Goal: Task Accomplishment & Management: Manage account settings

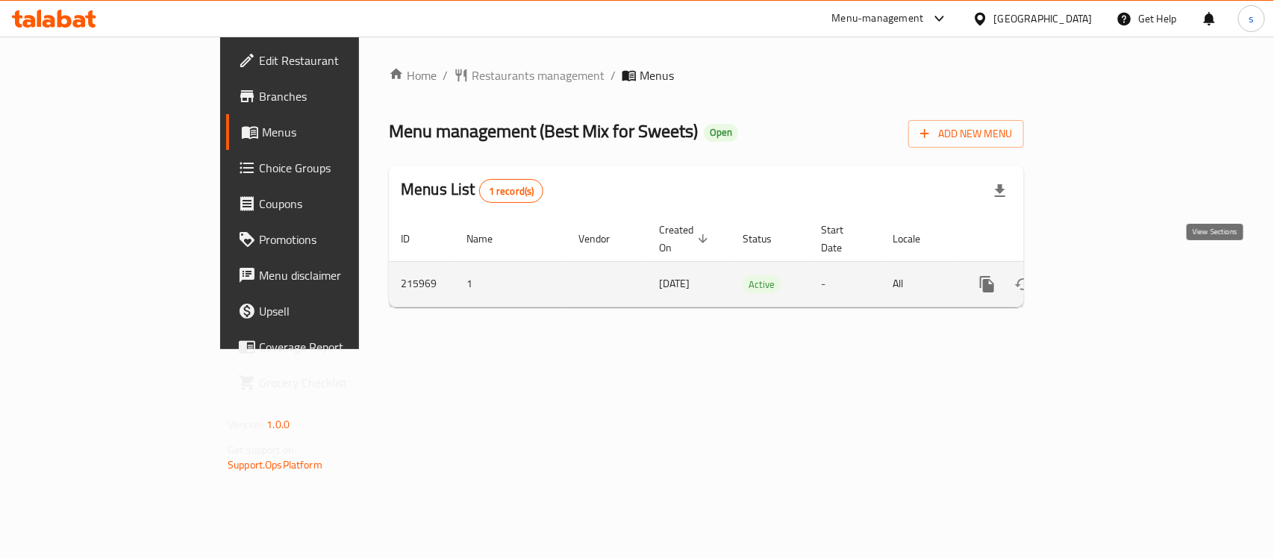
click at [1104, 275] on icon "enhanced table" at bounding box center [1095, 284] width 18 height 18
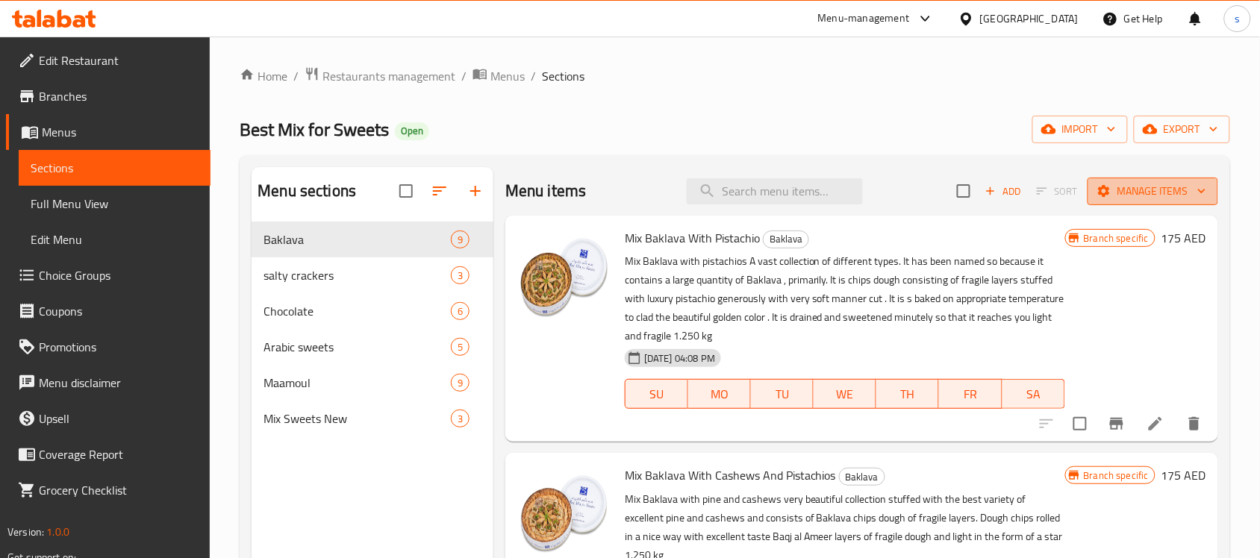
click at [1140, 198] on span "Manage items" at bounding box center [1152, 191] width 107 height 19
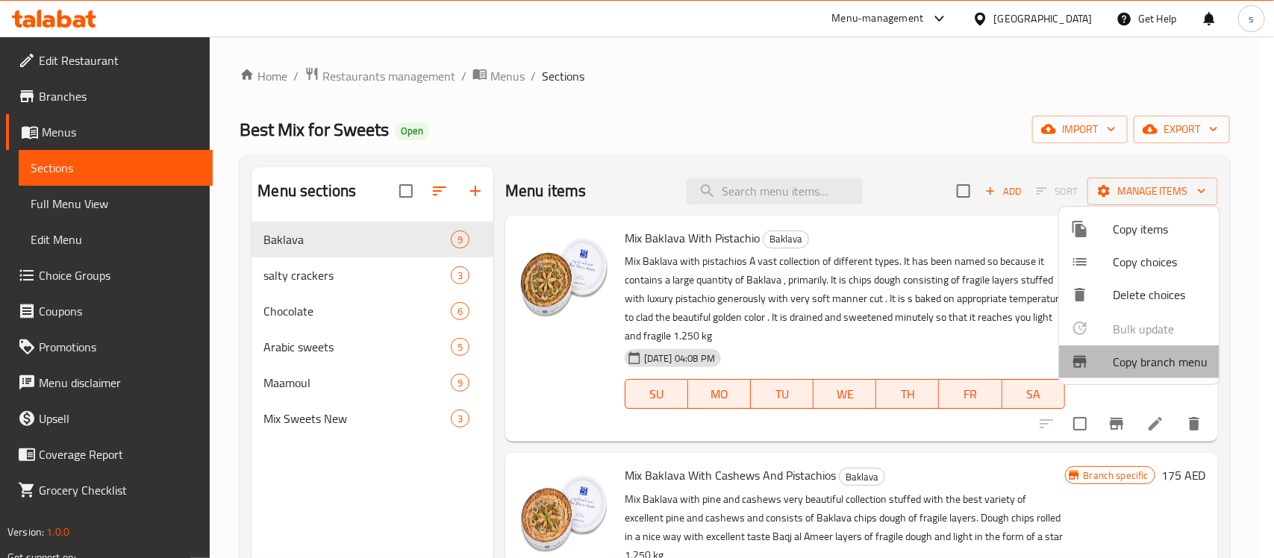
click at [1148, 364] on span "Copy branch menu" at bounding box center [1160, 362] width 95 height 18
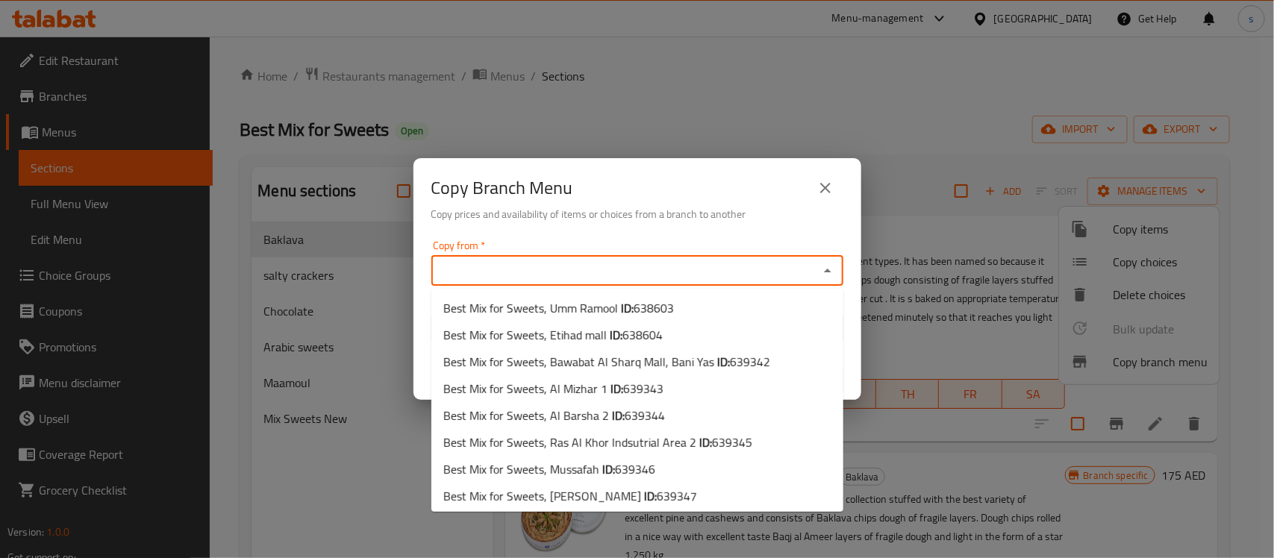
click at [616, 272] on input "Copy from   *" at bounding box center [625, 270] width 378 height 21
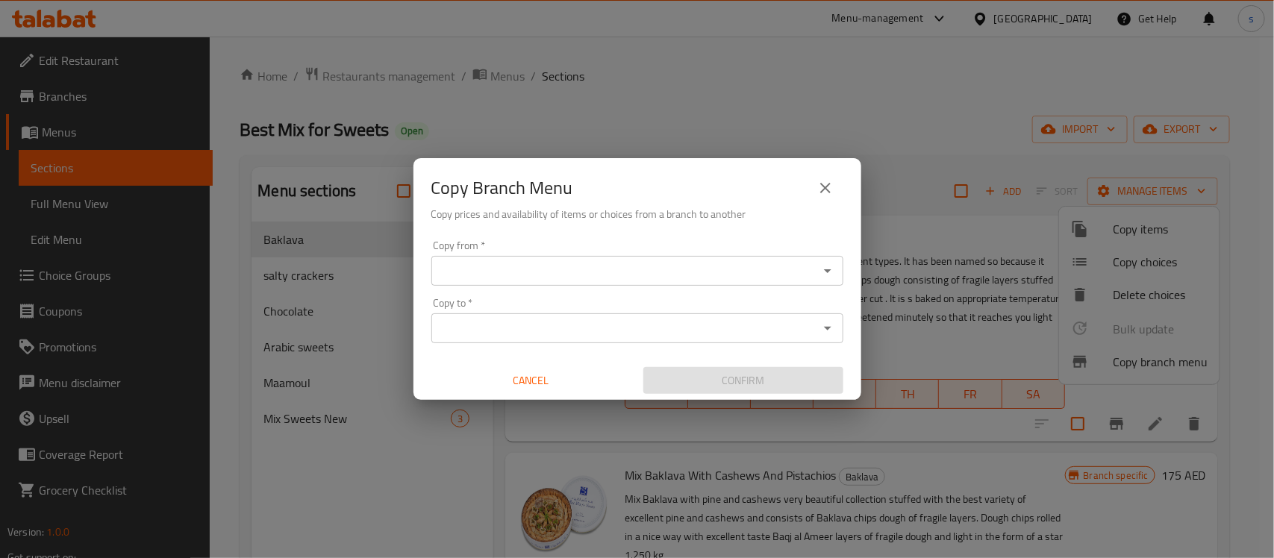
click at [750, 87] on div "Copy Branch Menu Copy prices and availability of items or choices from a branch…" at bounding box center [637, 279] width 1274 height 558
click at [829, 183] on icon "close" at bounding box center [825, 188] width 18 height 18
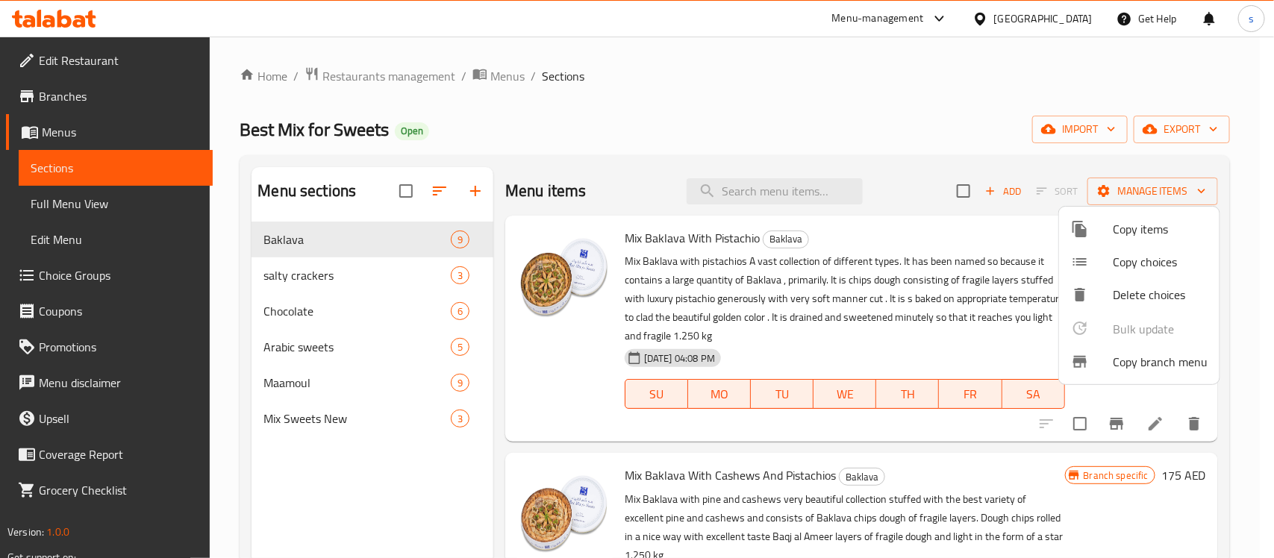
click at [744, 98] on div at bounding box center [637, 279] width 1274 height 558
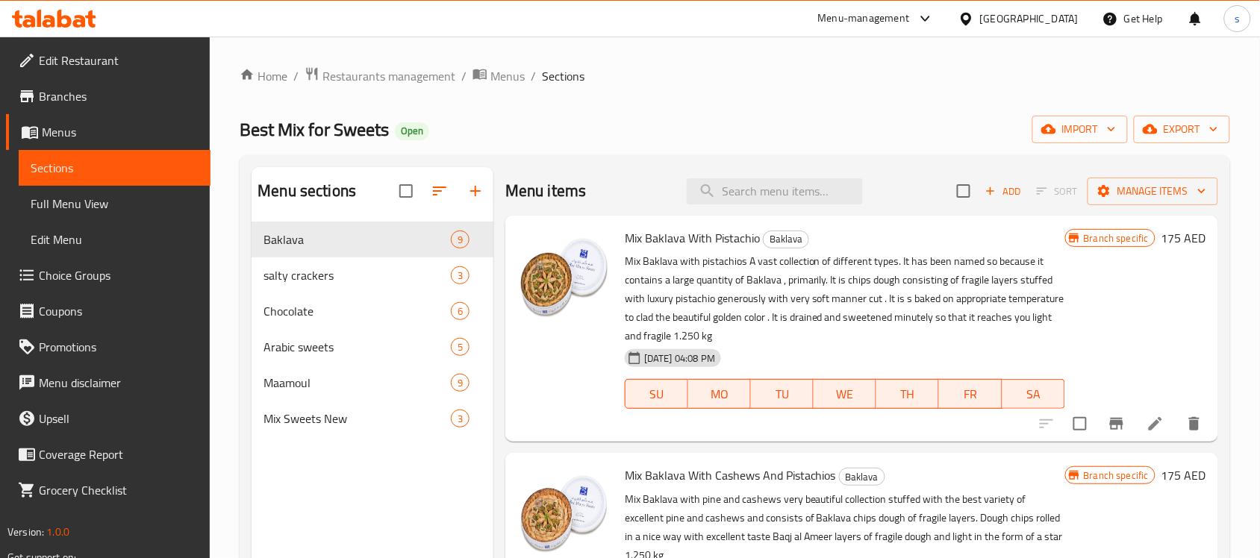
click at [87, 90] on span "Branches" at bounding box center [119, 96] width 160 height 18
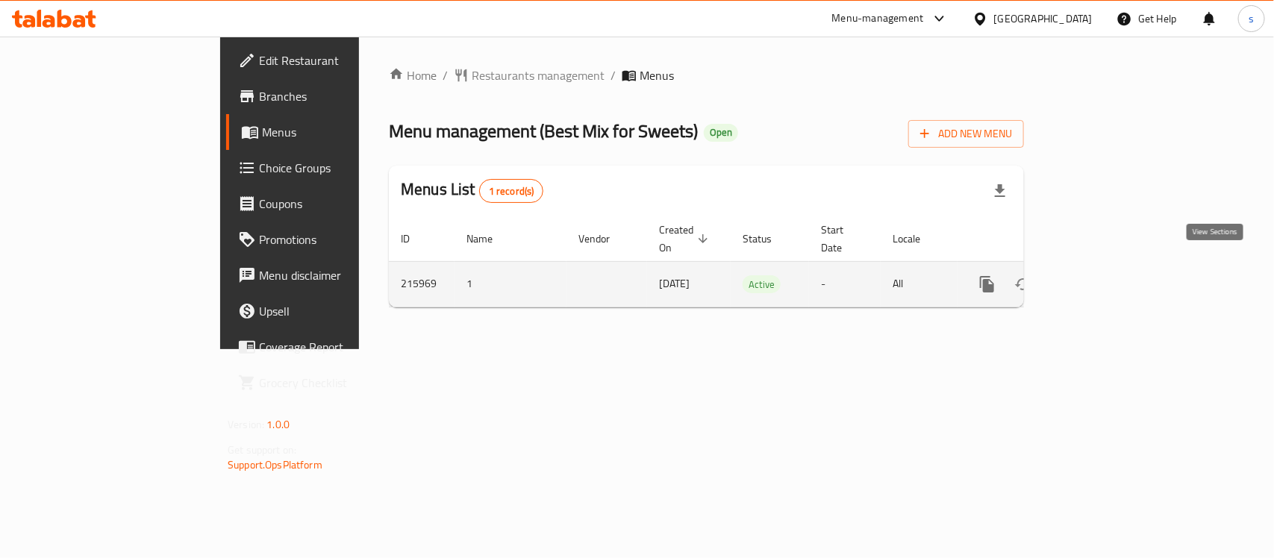
click at [1104, 275] on icon "enhanced table" at bounding box center [1095, 284] width 18 height 18
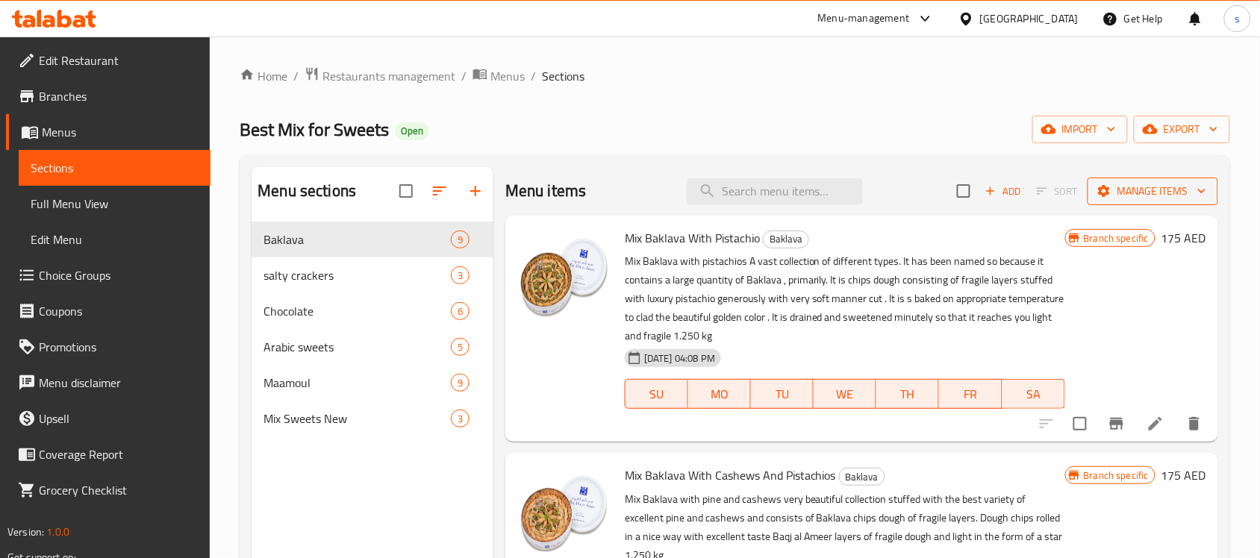
click at [1194, 192] on icon "button" at bounding box center [1201, 191] width 15 height 15
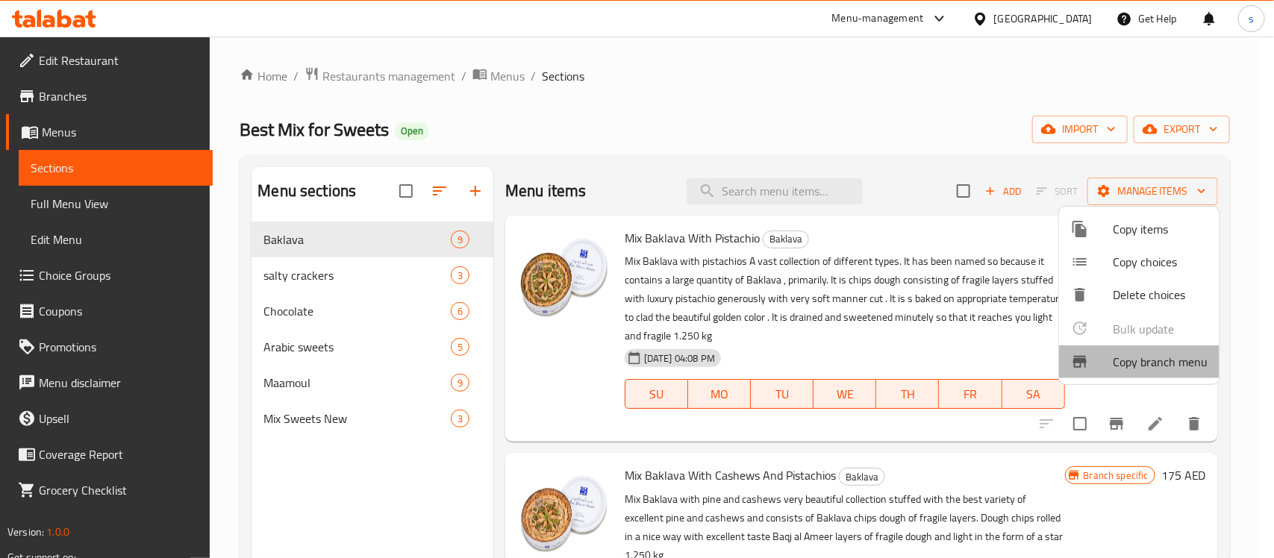
click at [1177, 364] on span "Copy branch menu" at bounding box center [1160, 362] width 95 height 18
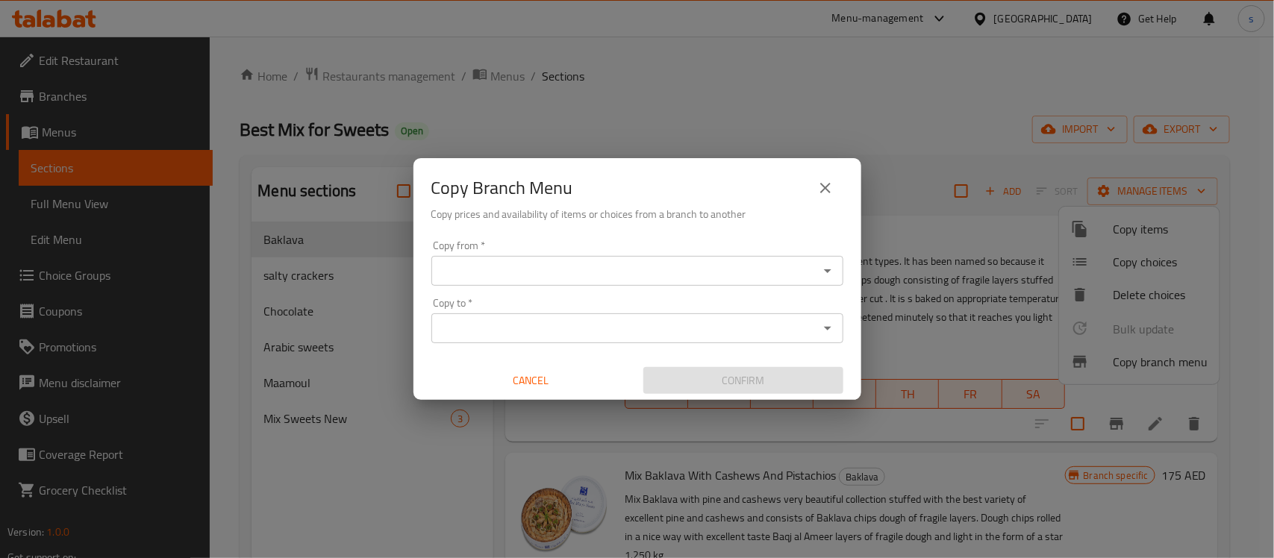
click at [614, 266] on input "Copy from   *" at bounding box center [625, 270] width 378 height 21
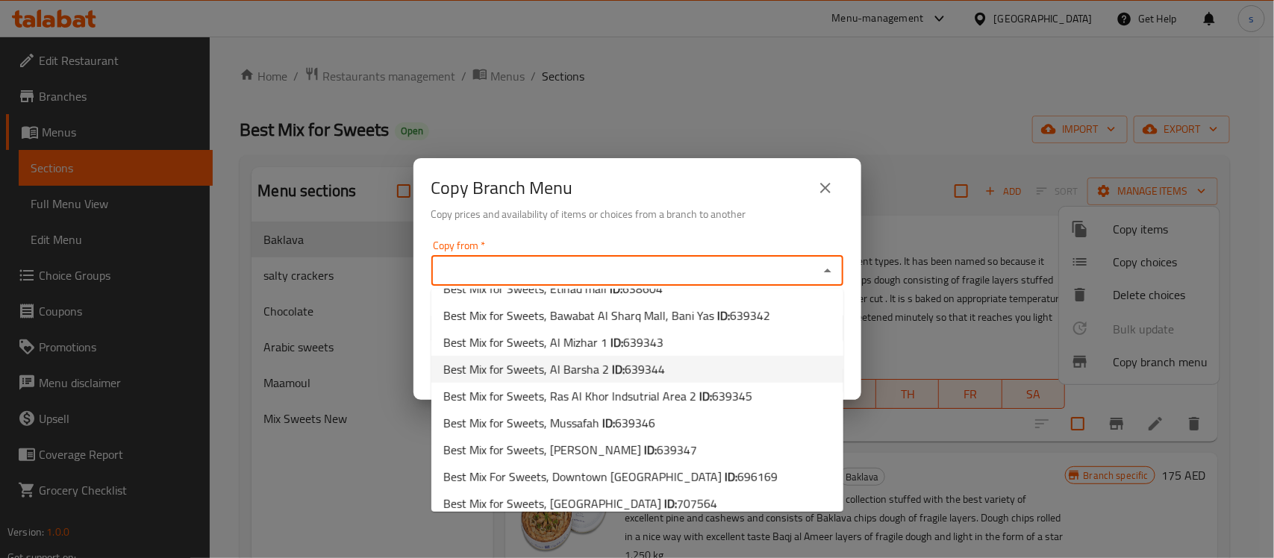
scroll to position [83, 0]
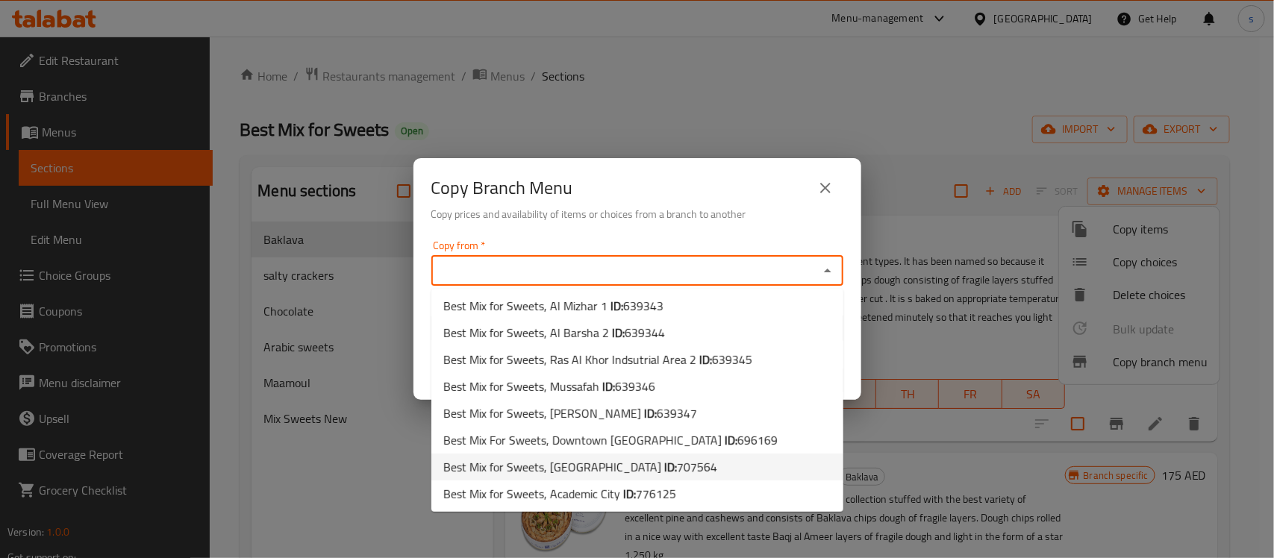
click at [677, 468] on span "707564" at bounding box center [697, 467] width 40 height 22
type input "Best Mix for Sweets, Al Ain Mall"
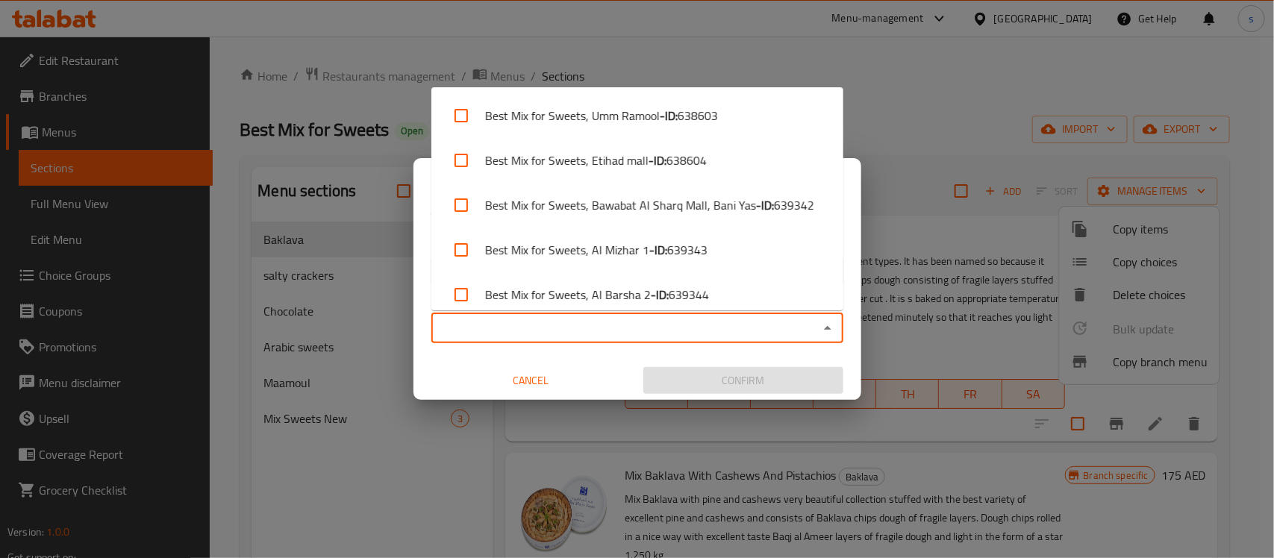
click at [580, 329] on input "Copy to   *" at bounding box center [625, 328] width 378 height 21
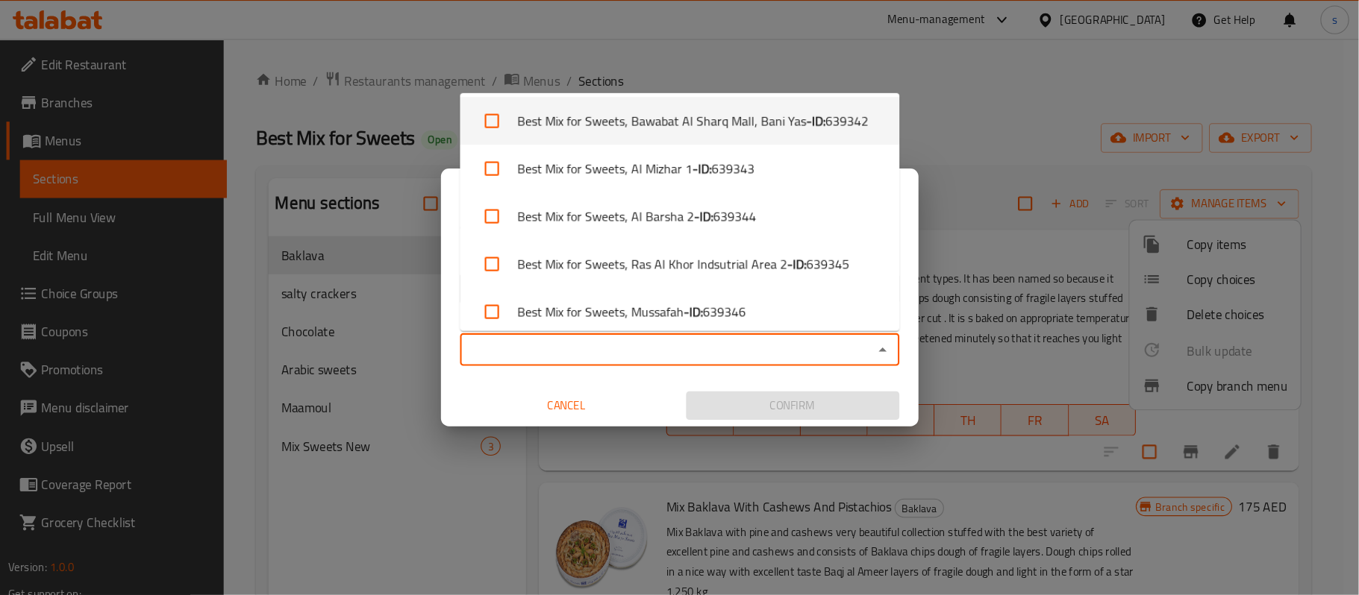
scroll to position [280, 0]
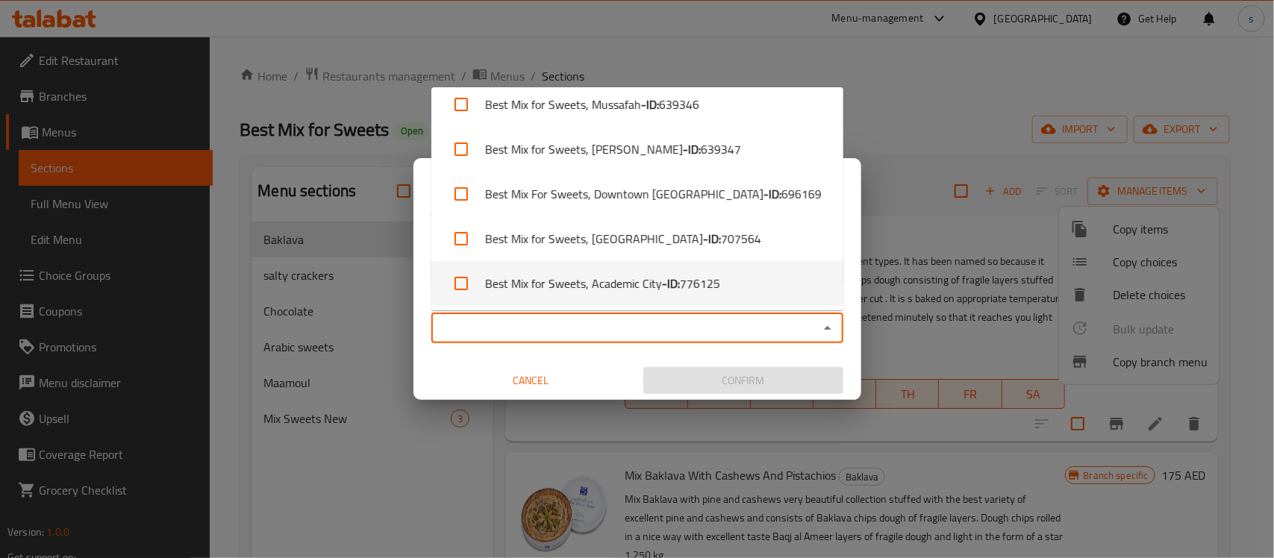
click at [676, 281] on b "- ID:" at bounding box center [671, 284] width 18 height 18
checkbox input "true"
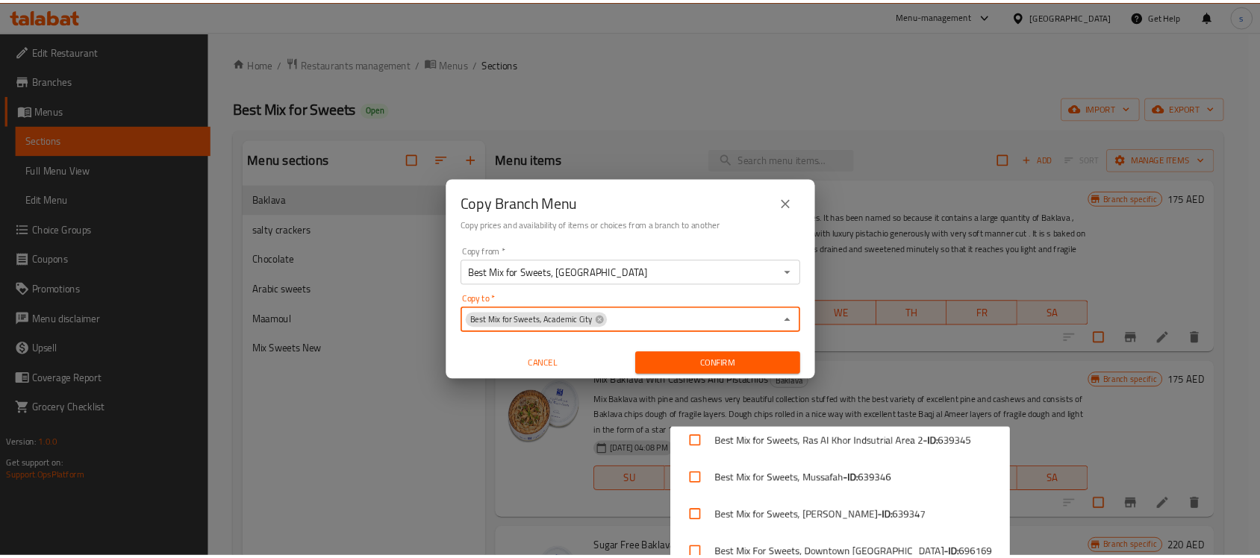
scroll to position [146, 0]
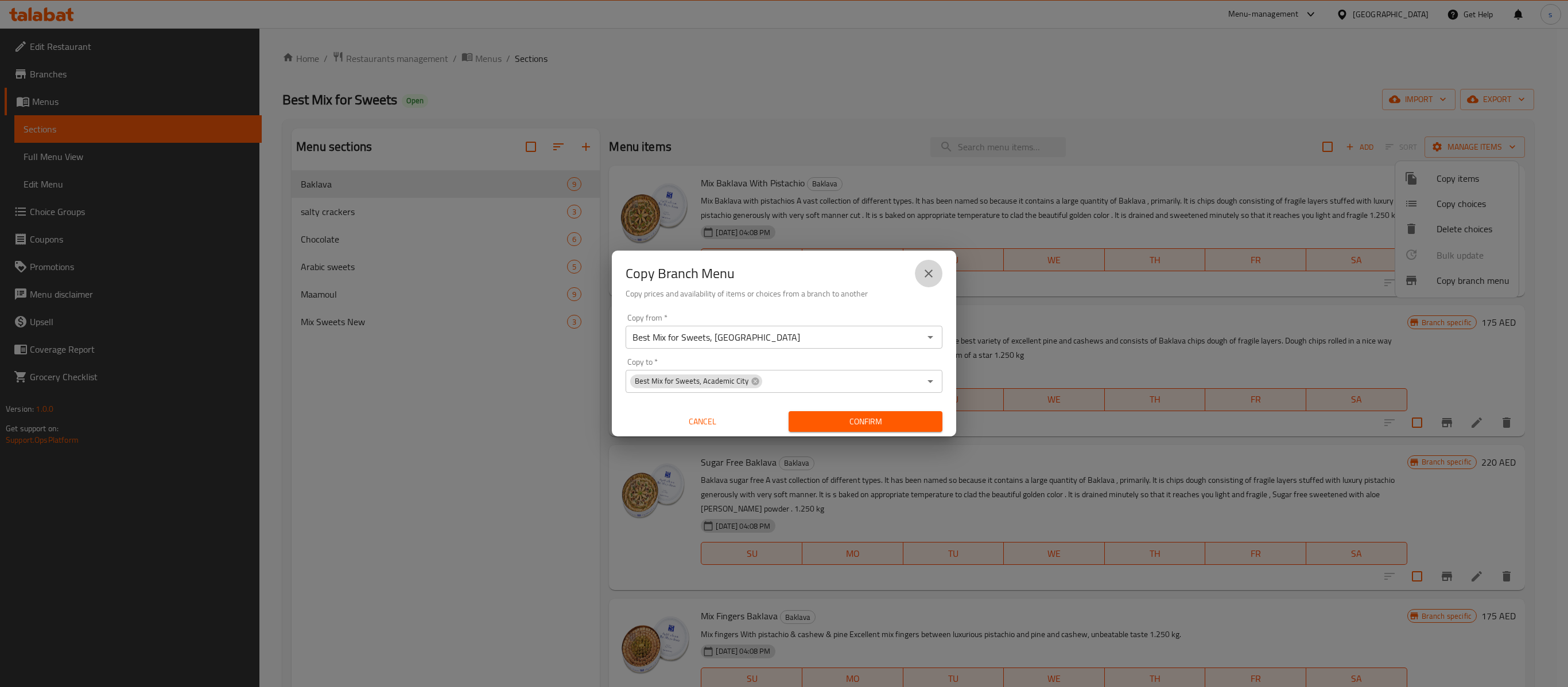
click at [932, 270] on icon "close" at bounding box center [928, 274] width 14 height 14
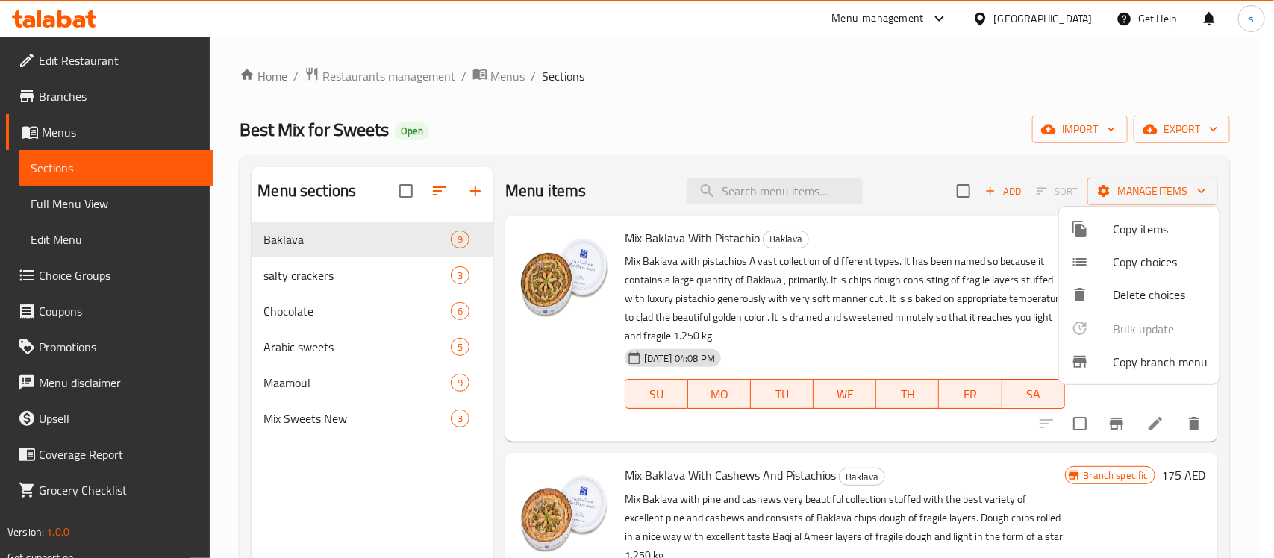
drag, startPoint x: 1850, startPoint y: 3, endPoint x: 807, endPoint y: 98, distance: 1047.4
click at [807, 98] on div at bounding box center [637, 279] width 1274 height 558
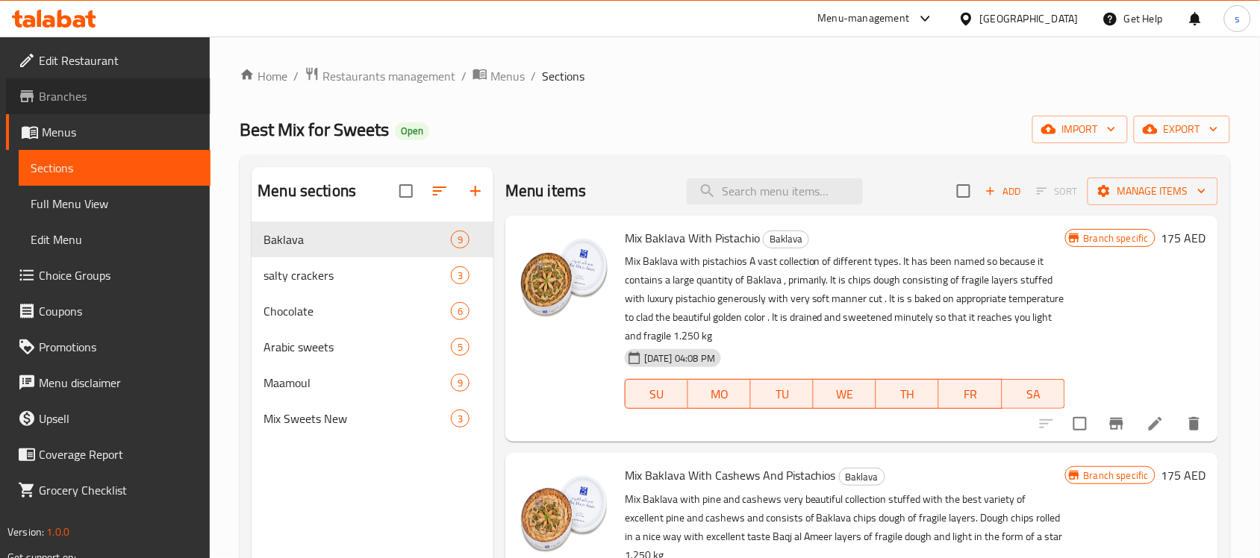
click at [75, 97] on span "Branches" at bounding box center [119, 96] width 160 height 18
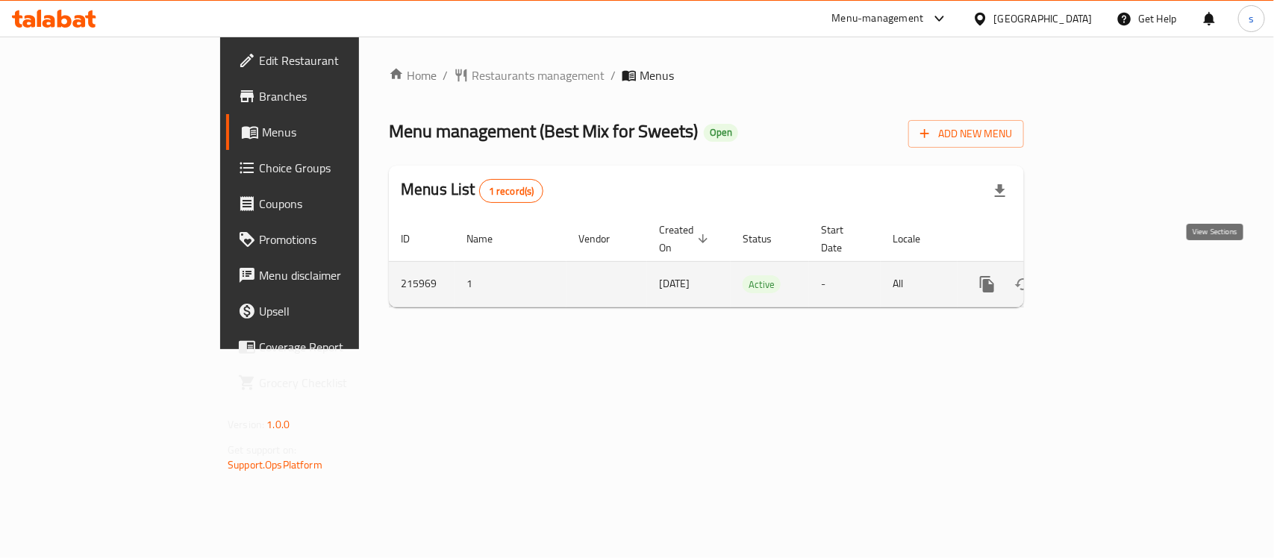
click at [1101, 278] on icon "enhanced table" at bounding box center [1094, 284] width 13 height 13
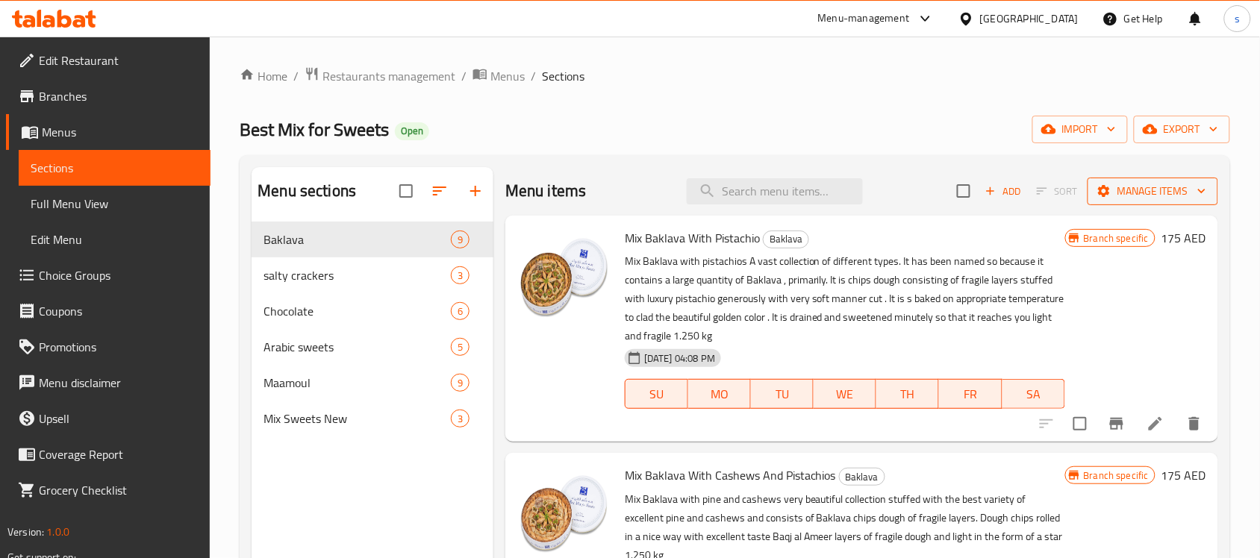
click at [1131, 193] on span "Manage items" at bounding box center [1152, 191] width 107 height 19
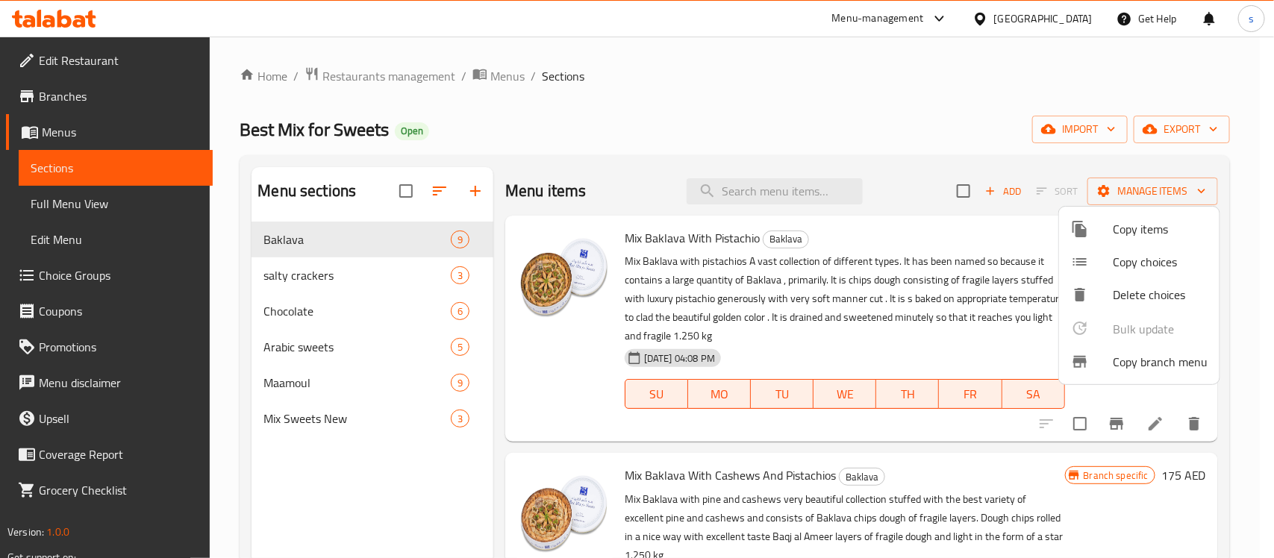
click at [1151, 359] on span "Copy branch menu" at bounding box center [1160, 362] width 95 height 18
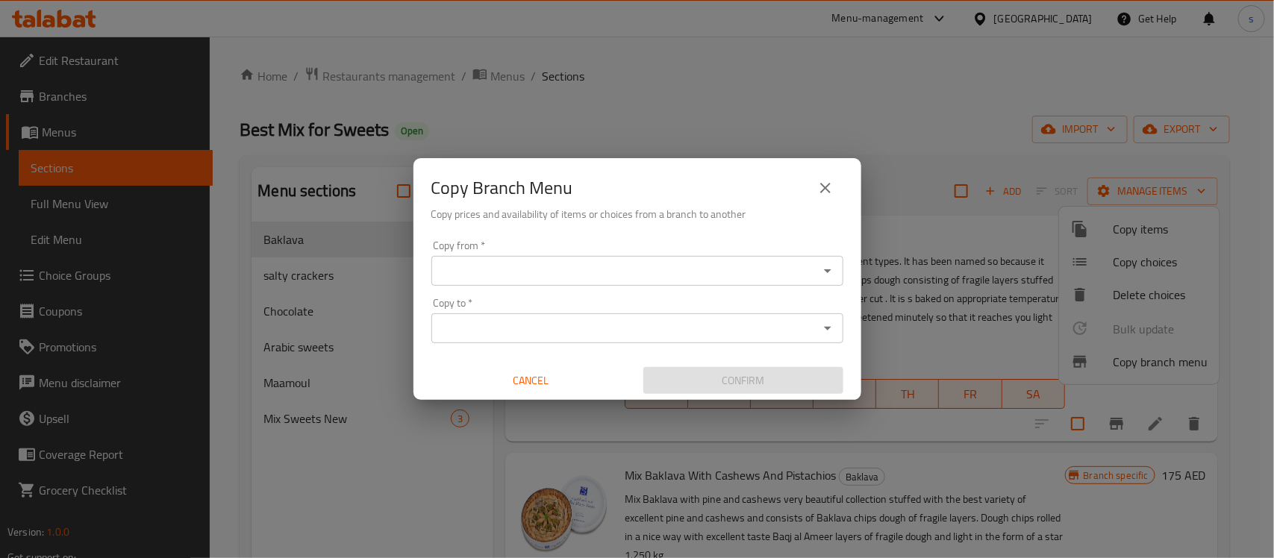
click at [614, 269] on input "Copy from   *" at bounding box center [625, 270] width 378 height 21
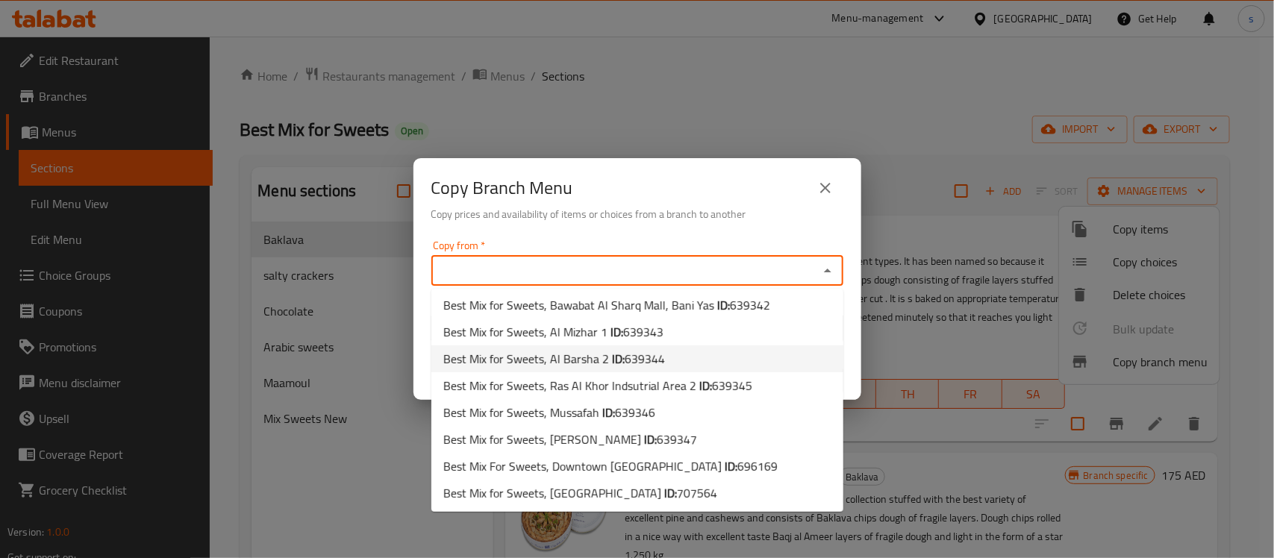
scroll to position [83, 0]
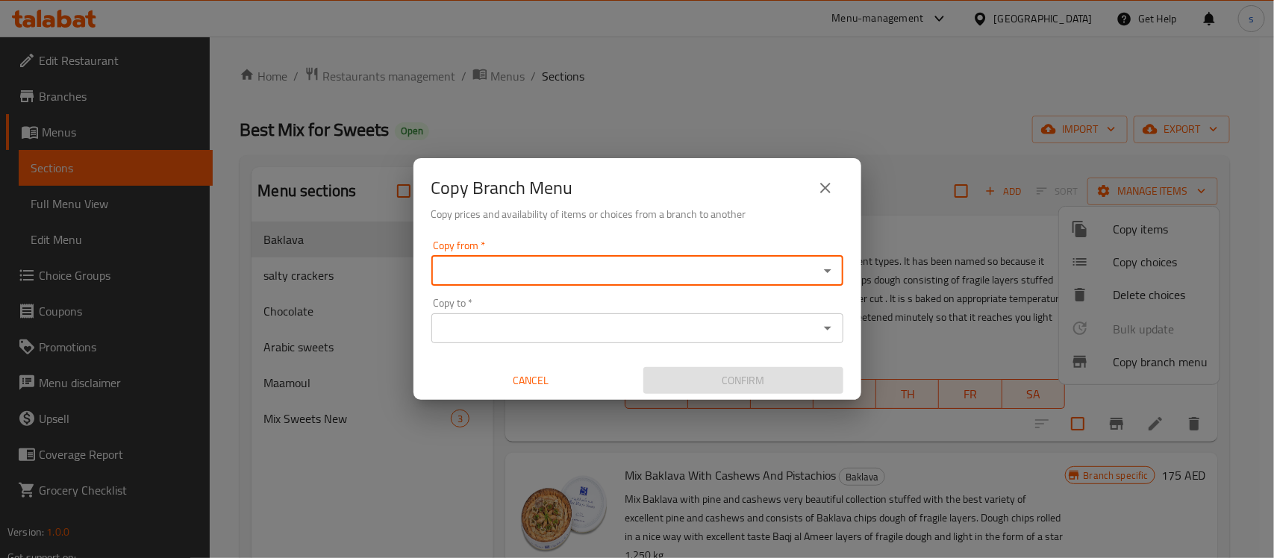
click at [695, 260] on input "Copy from   *" at bounding box center [625, 270] width 378 height 21
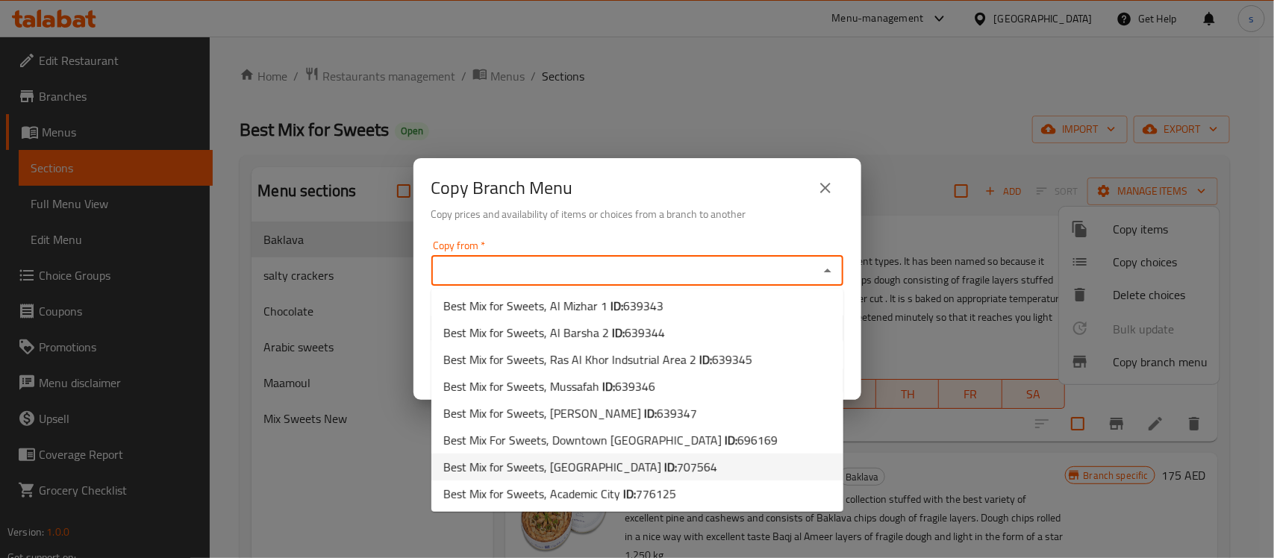
click at [677, 463] on span "707564" at bounding box center [697, 467] width 40 height 22
type input "Best Mix for Sweets, Al Ain Mall"
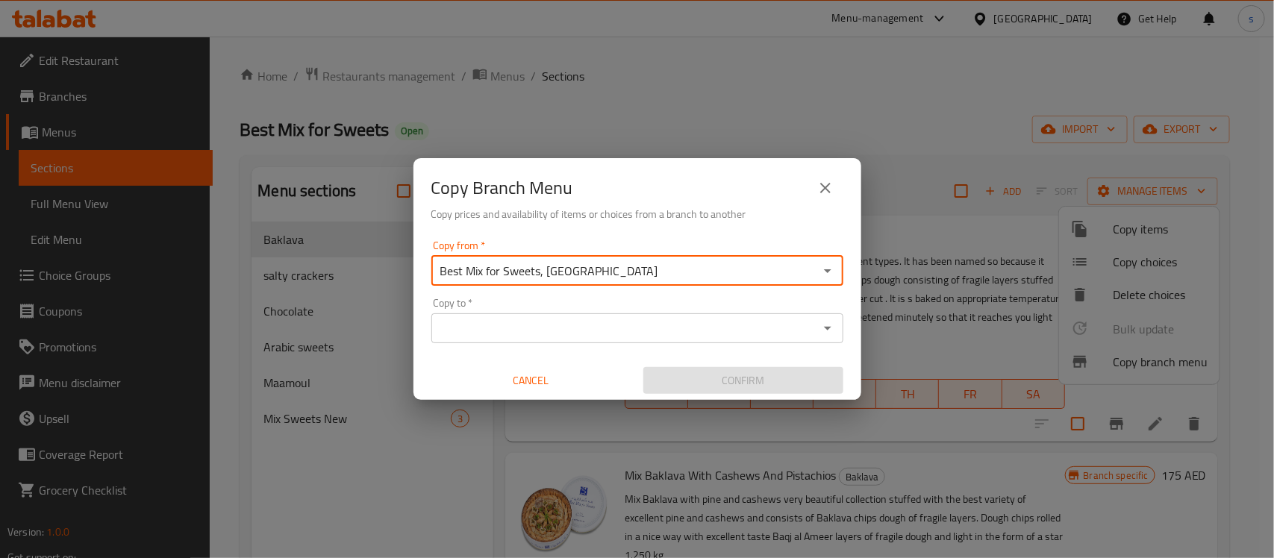
click at [610, 327] on input "Copy to   *" at bounding box center [625, 328] width 378 height 21
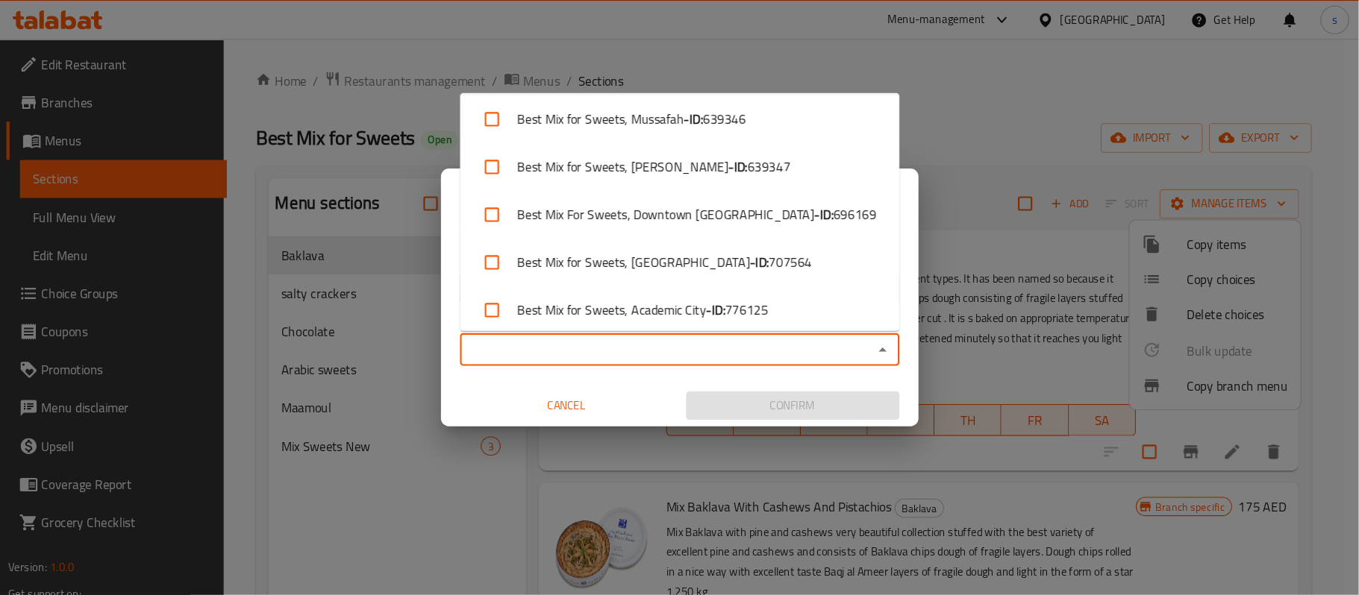
scroll to position [280, 0]
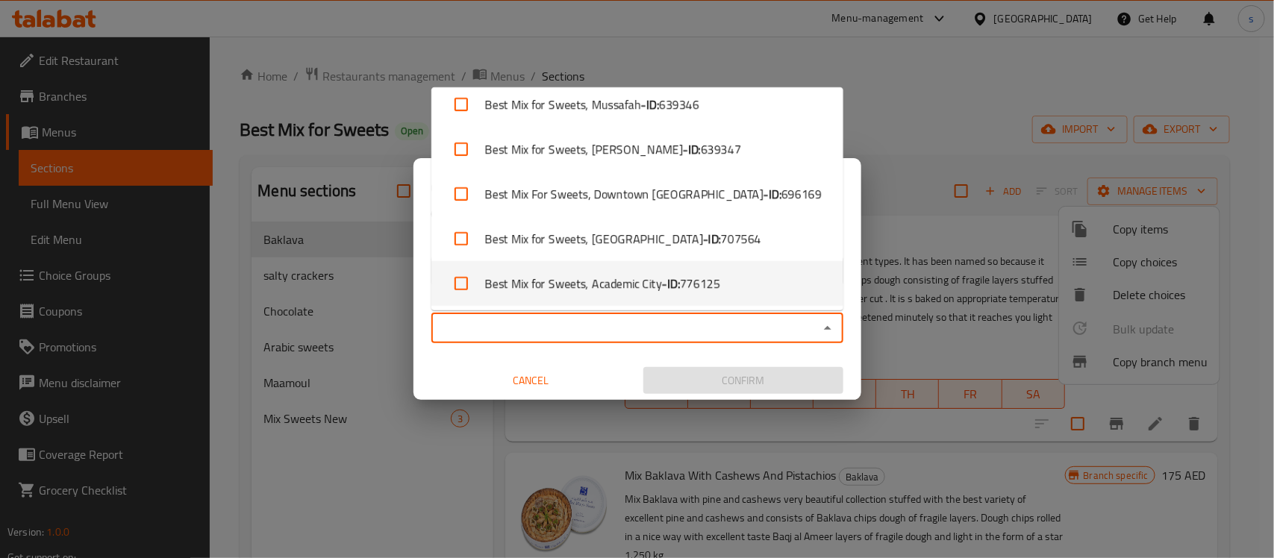
click at [746, 285] on li "Best Mix for Sweets, Academic City - ID: 776125" at bounding box center [637, 283] width 412 height 45
checkbox input "true"
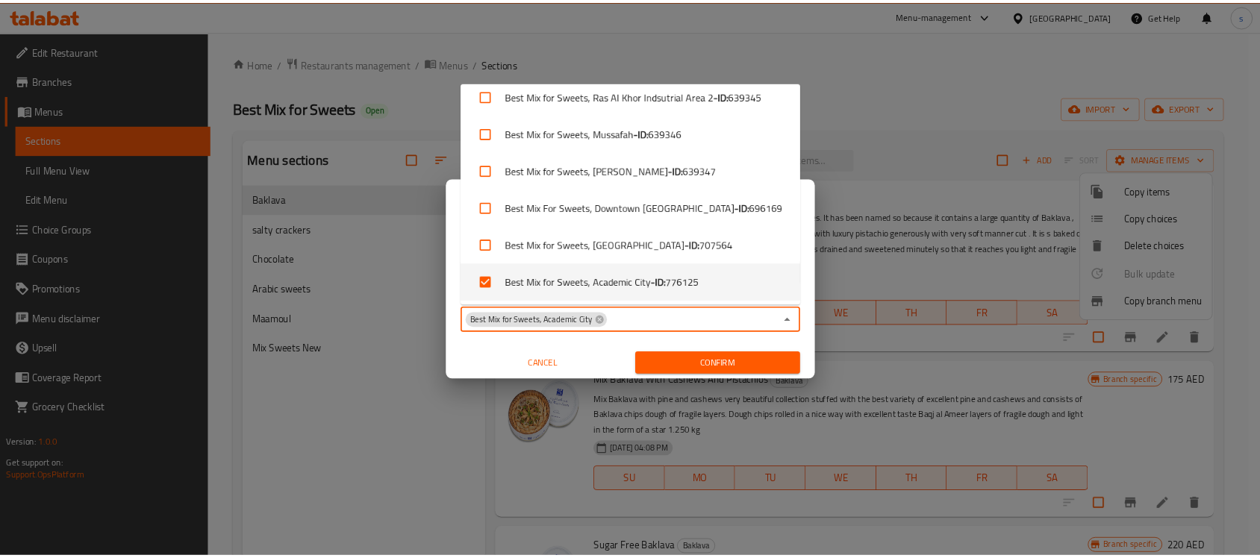
scroll to position [146, 0]
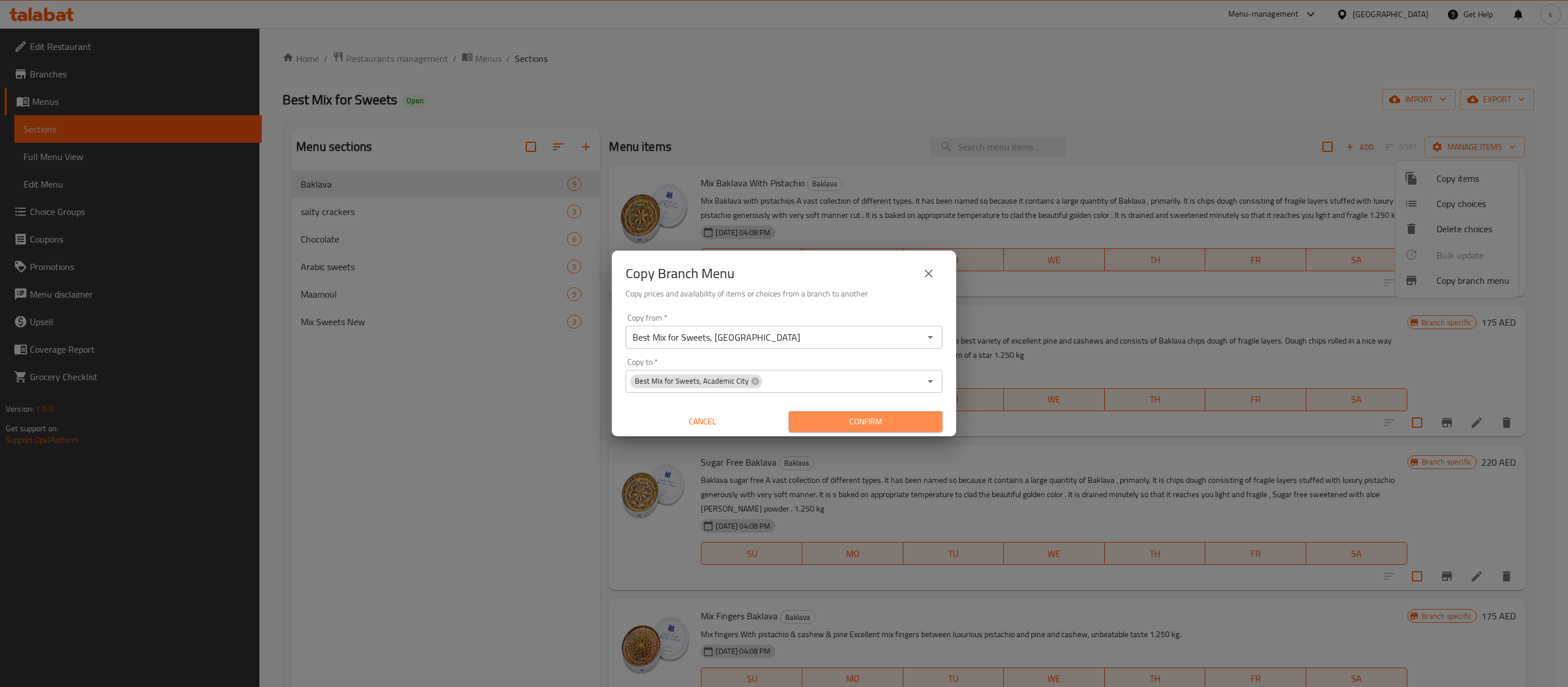
click at [891, 426] on span "Confirm" at bounding box center [865, 421] width 135 height 15
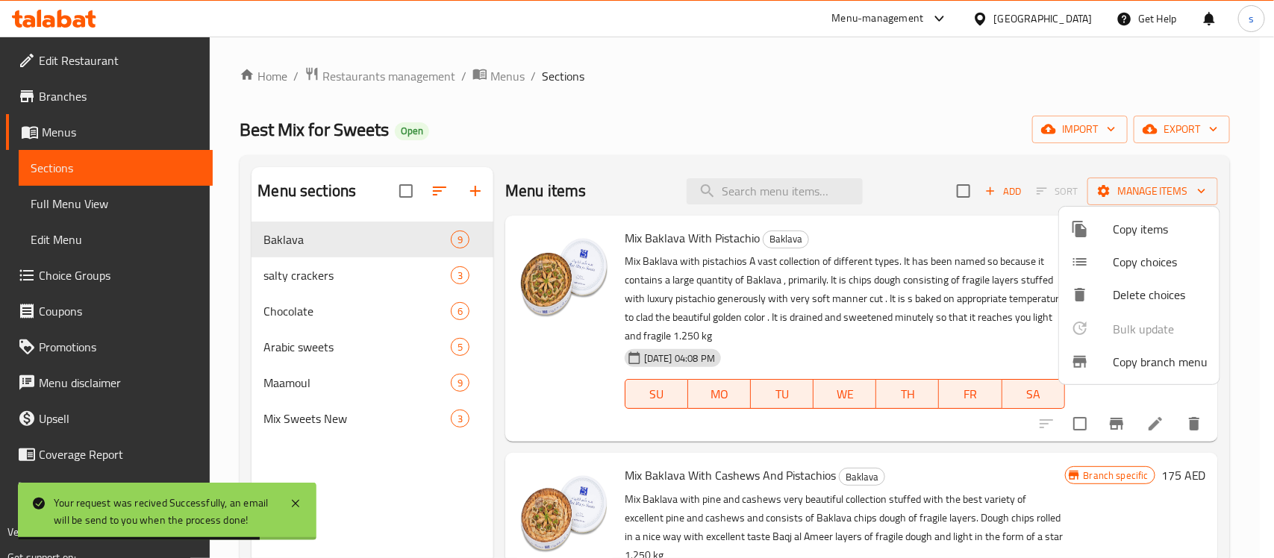
drag, startPoint x: 1609, startPoint y: 37, endPoint x: 825, endPoint y: 108, distance: 786.7
click at [825, 108] on div at bounding box center [637, 279] width 1274 height 558
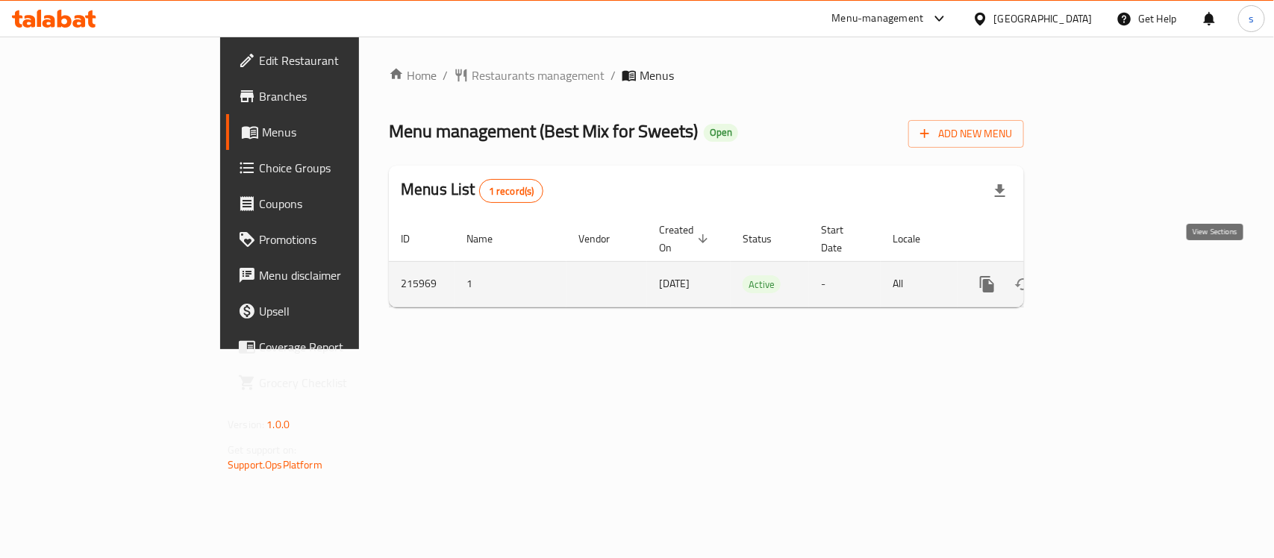
click at [1104, 275] on icon "enhanced table" at bounding box center [1095, 284] width 18 height 18
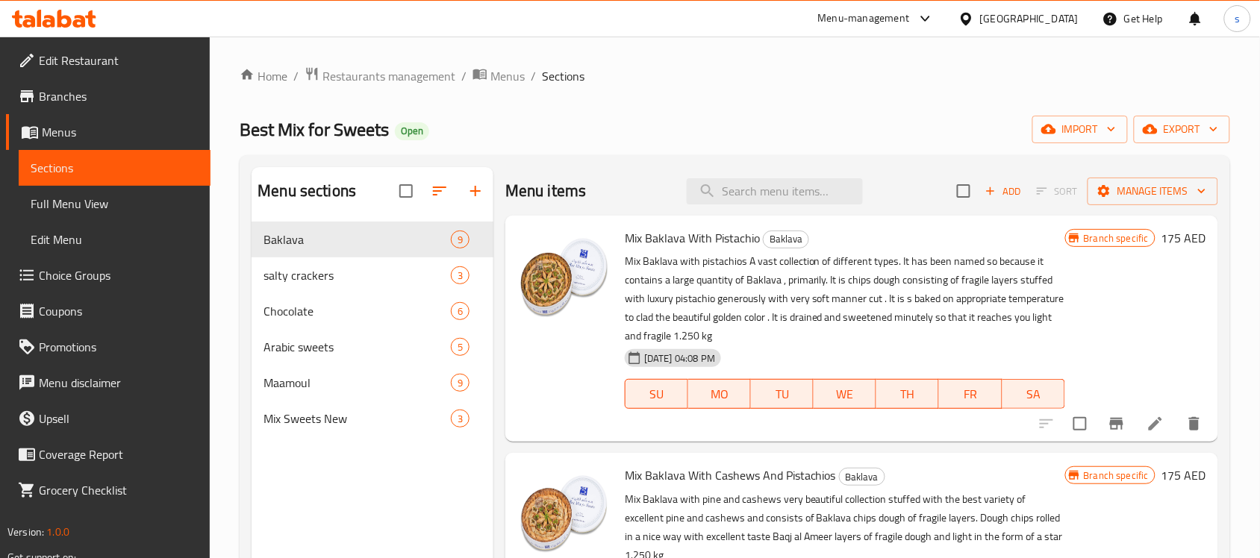
click at [83, 202] on span "Full Menu View" at bounding box center [115, 204] width 168 height 18
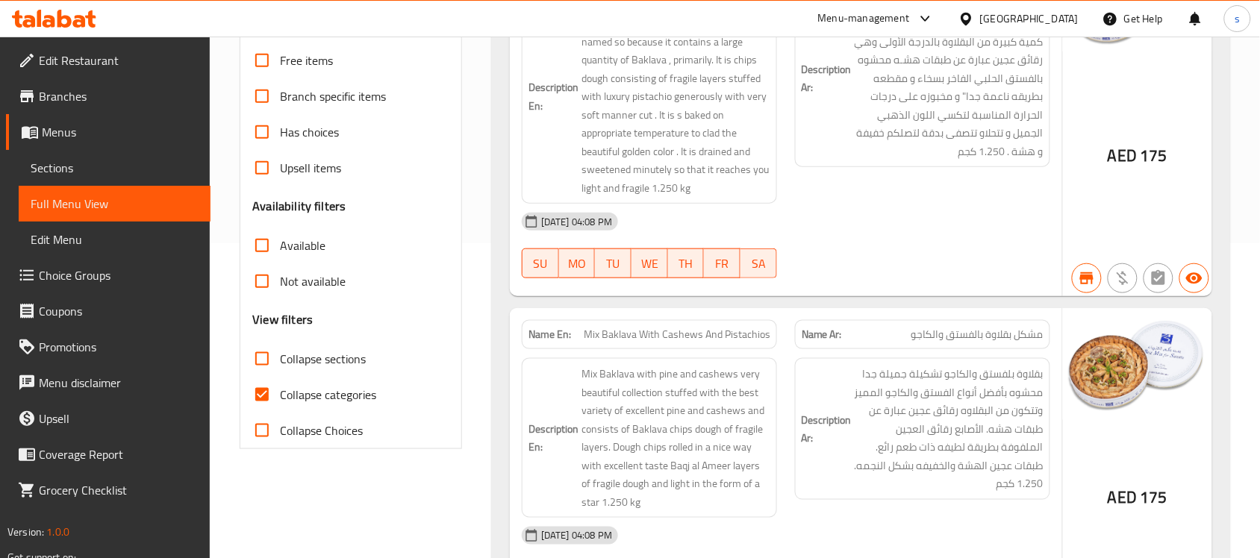
scroll to position [373, 0]
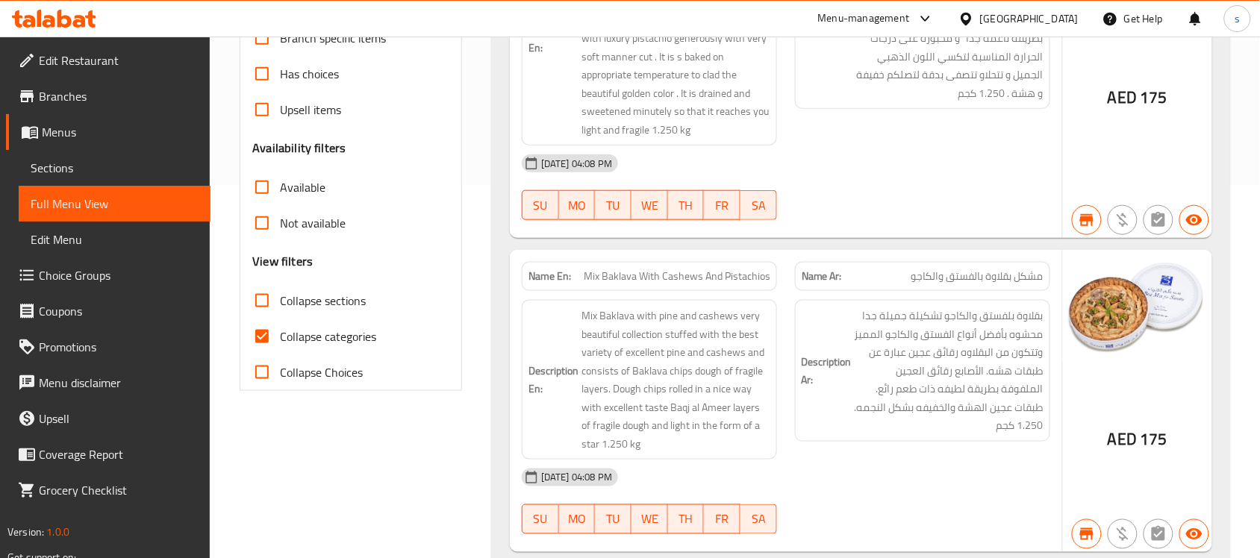
click at [301, 340] on span "Collapse categories" at bounding box center [328, 337] width 96 height 18
click at [280, 340] on input "Collapse categories" at bounding box center [262, 337] width 36 height 36
checkbox input "false"
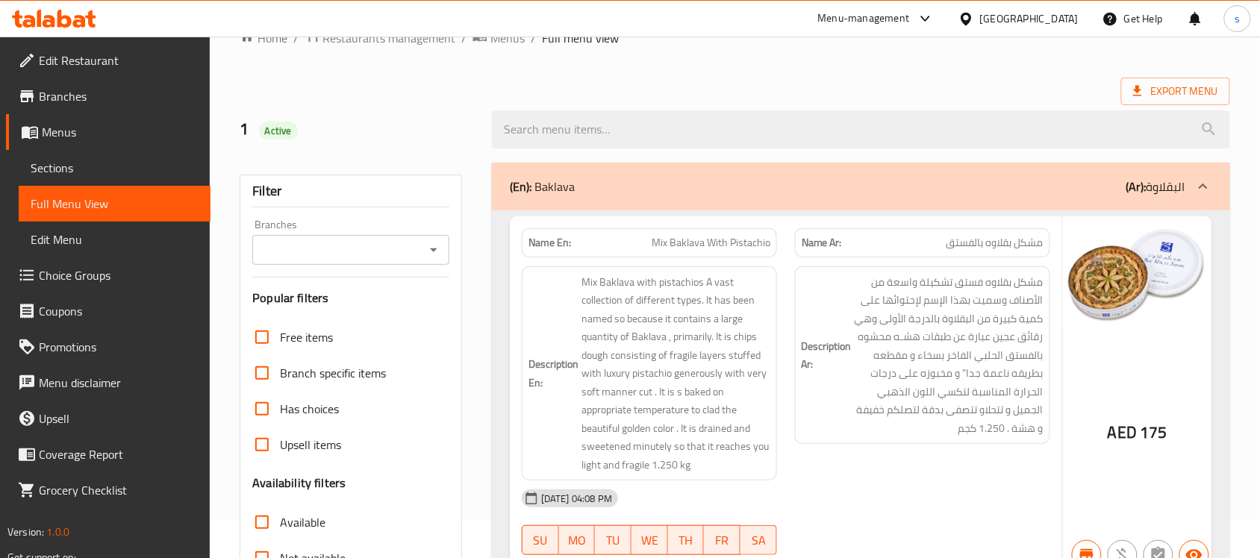
scroll to position [0, 0]
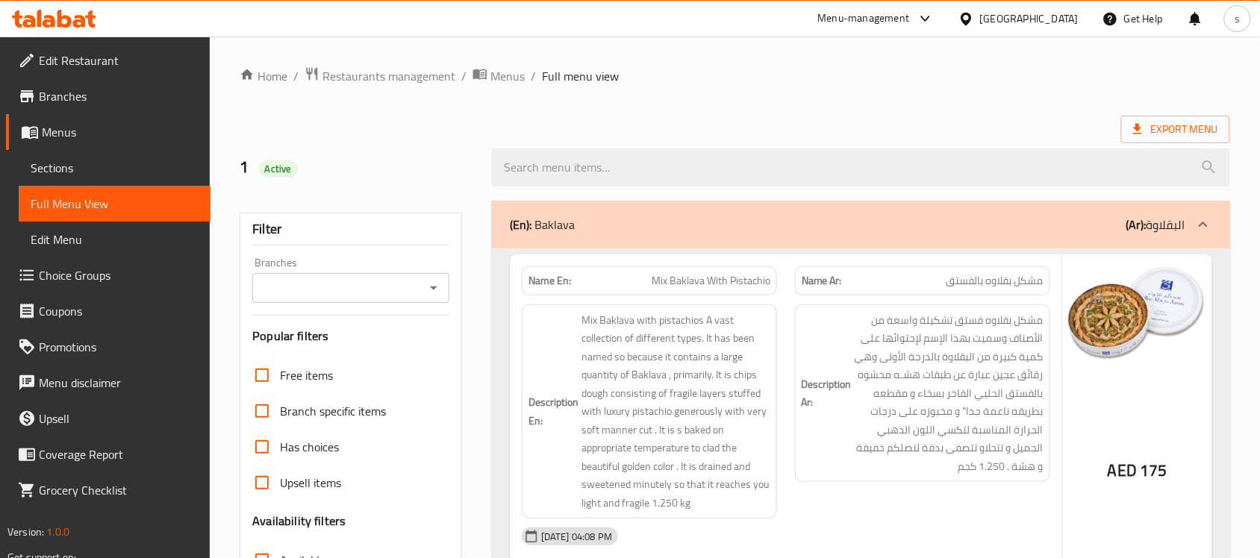
click at [90, 56] on span "Edit Restaurant" at bounding box center [119, 60] width 160 height 18
